Goal: Information Seeking & Learning: Understand process/instructions

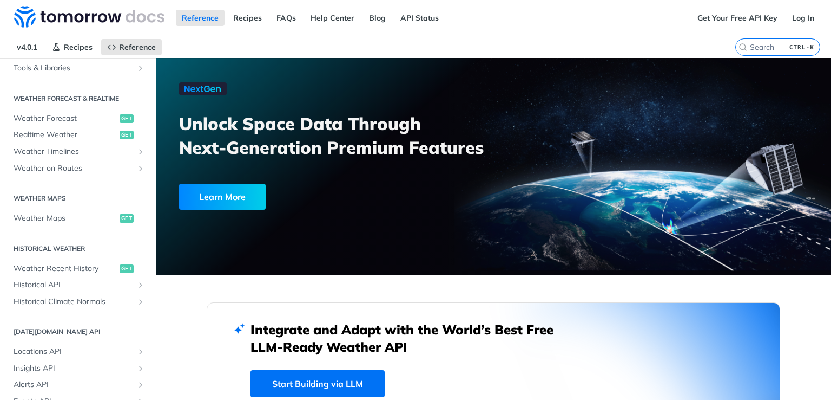
scroll to position [217, 0]
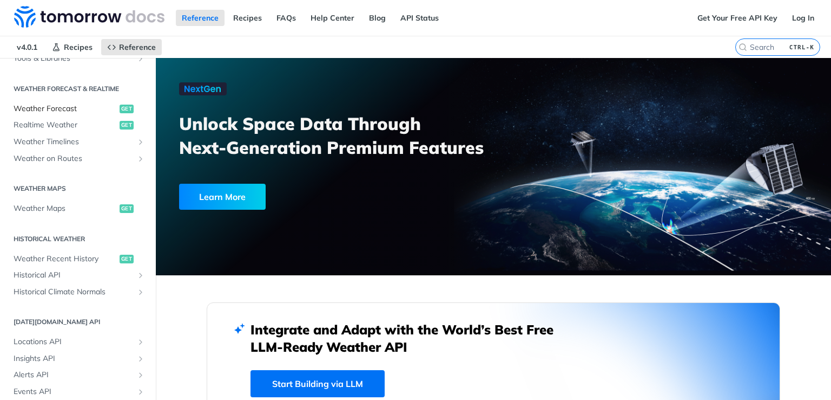
click at [86, 111] on span "Weather Forecast" at bounding box center [65, 108] width 103 height 11
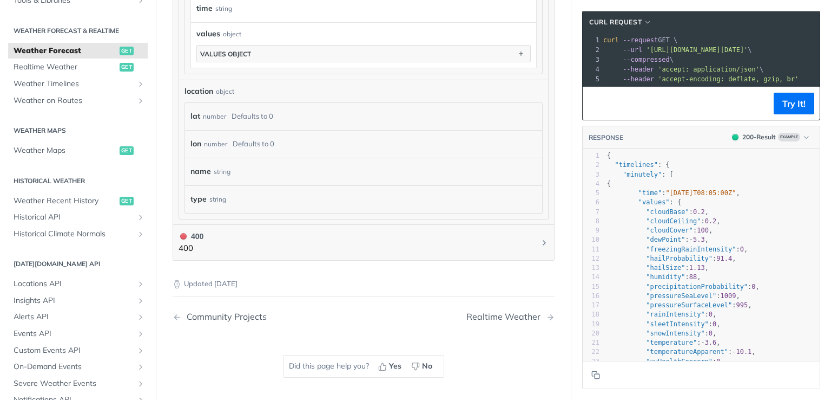
scroll to position [974, 0]
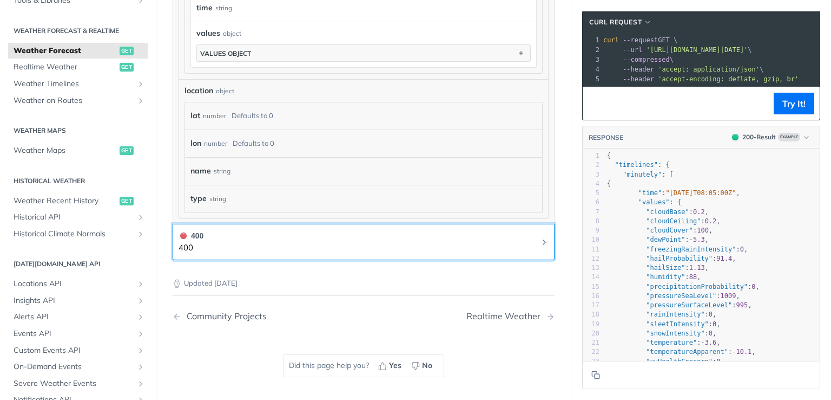
click at [253, 239] on button "400 400" at bounding box center [364, 242] width 370 height 24
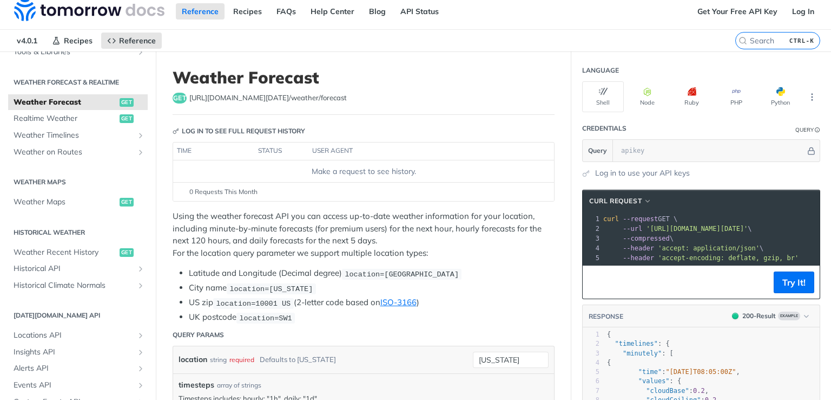
scroll to position [0, 0]
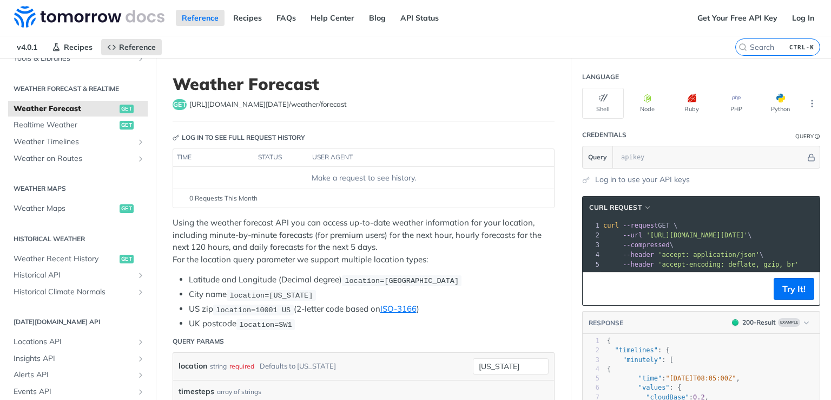
click at [230, 107] on span "[URL][DOMAIN_NAME][DATE] /weather/forecast" at bounding box center [268, 104] width 158 height 11
copy span "[DATE]"
